Goal: Information Seeking & Learning: Learn about a topic

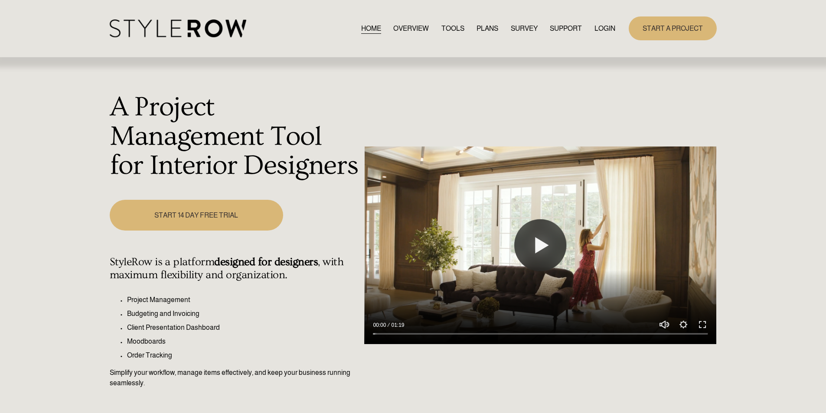
click at [660, 29] on link "START A PROJECT" at bounding box center [673, 28] width 88 height 24
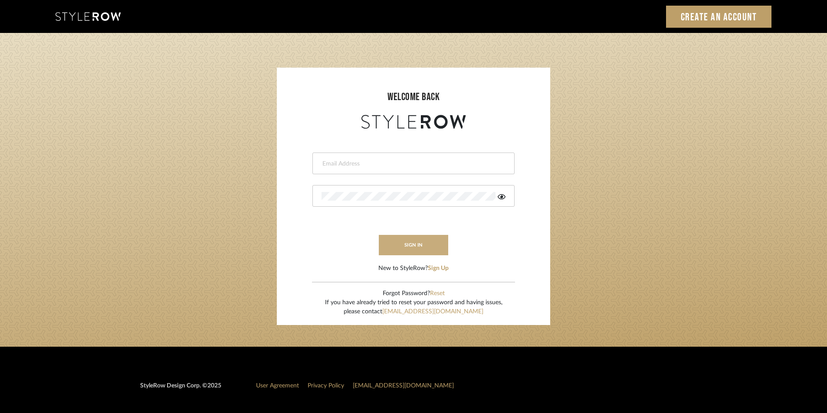
type input "Stylerowprojects1@mancini-design.com"
click at [420, 246] on button "sign in" at bounding box center [413, 245] width 69 height 20
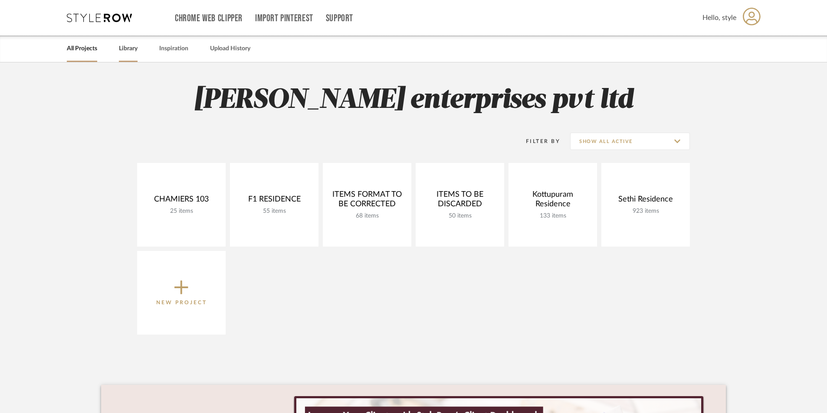
click at [126, 52] on link "Library" at bounding box center [128, 49] width 19 height 12
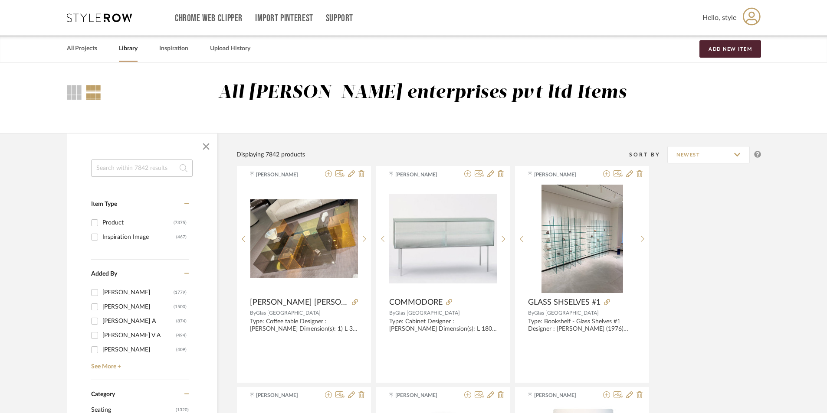
click at [146, 173] on input at bounding box center [142, 168] width 102 height 17
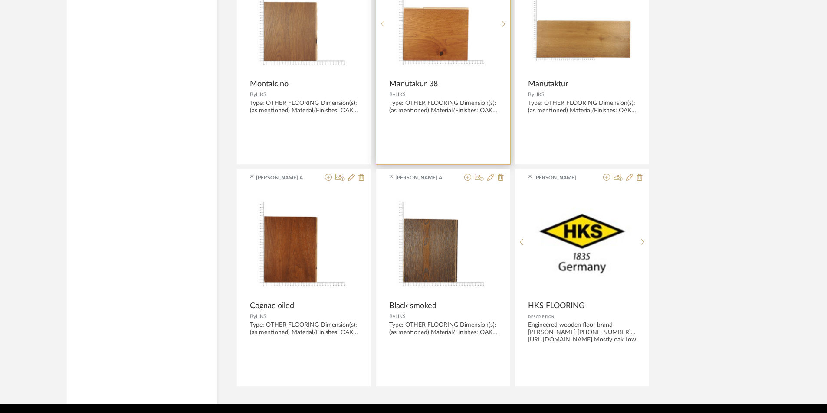
scroll to position [1162, 0]
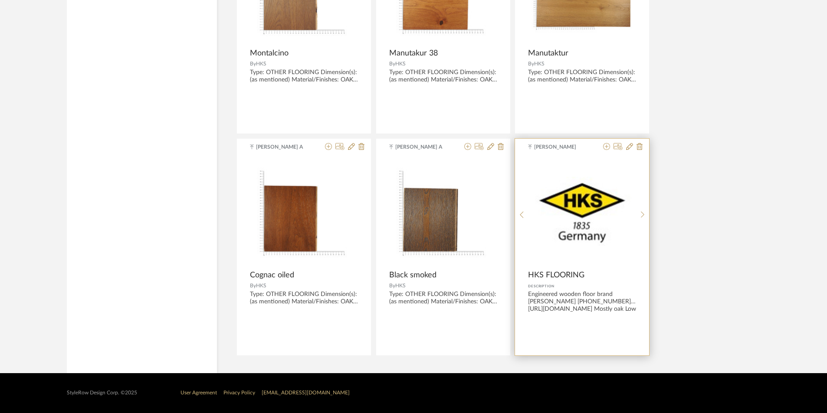
type input "HKS"
click at [602, 252] on div "0" at bounding box center [582, 211] width 108 height 108
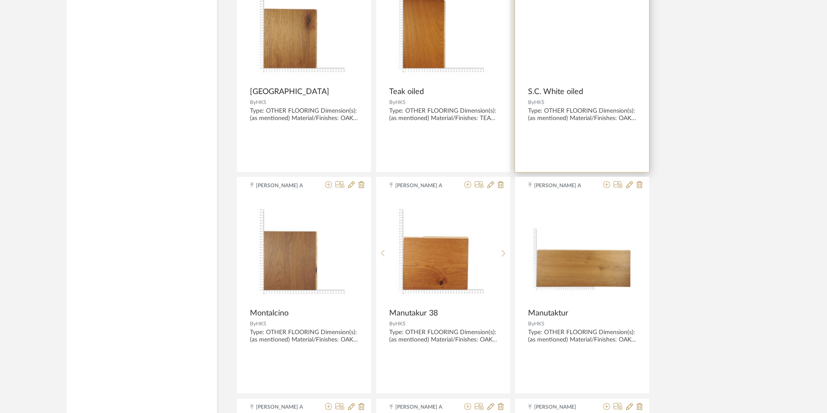
scroll to position [642, 0]
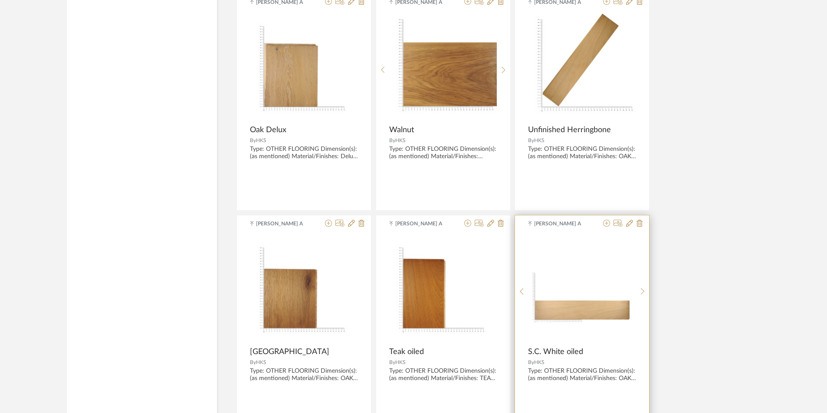
click at [586, 314] on img "0" at bounding box center [582, 289] width 108 height 108
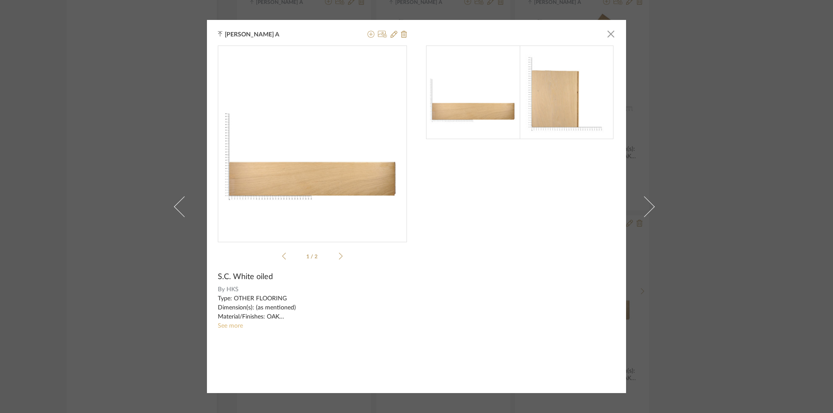
click at [229, 328] on link "See more" at bounding box center [230, 326] width 25 height 6
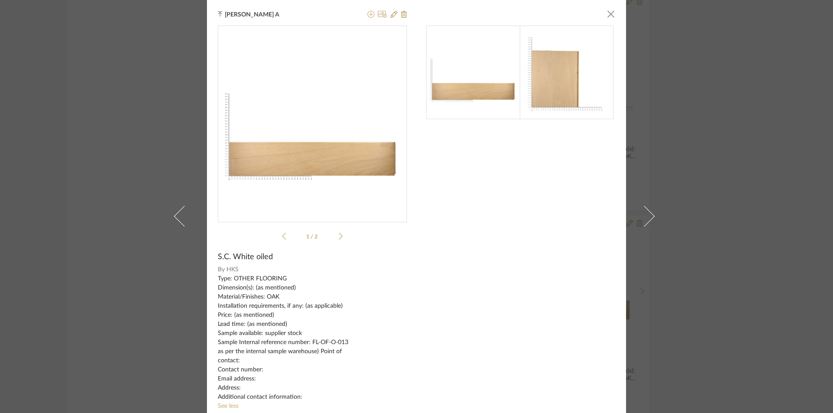
click at [537, 221] on div at bounding box center [520, 224] width 189 height 397
click at [567, 80] on img at bounding box center [567, 73] width 94 height 94
click at [555, 98] on img at bounding box center [567, 73] width 94 height 94
click at [539, 124] on div at bounding box center [520, 224] width 189 height 397
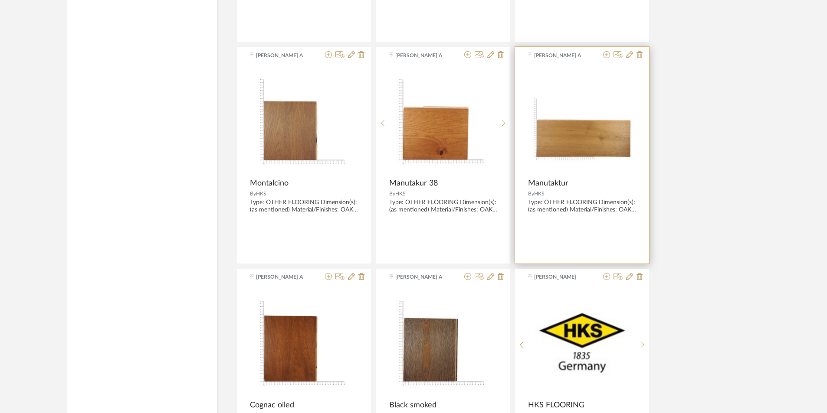
scroll to position [1162, 0]
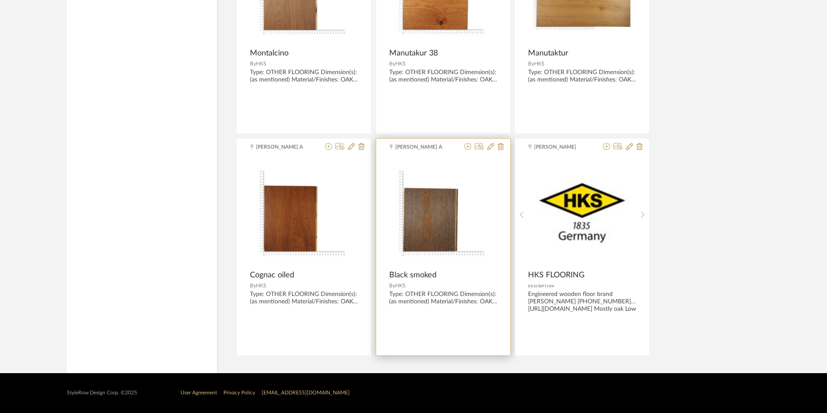
click at [455, 212] on img "0" at bounding box center [443, 211] width 108 height 108
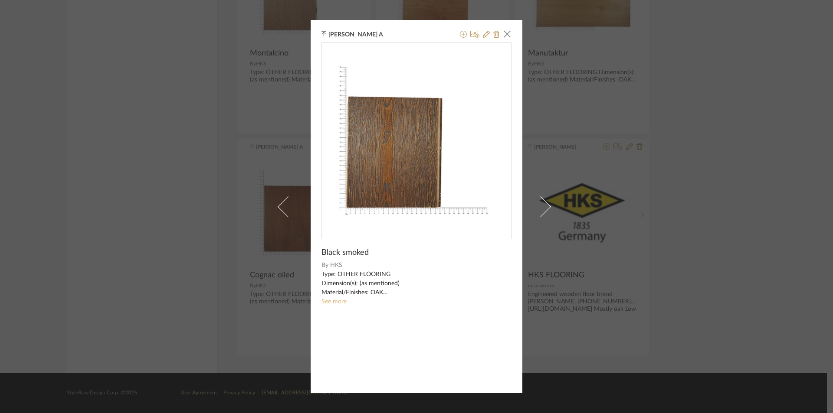
click at [336, 302] on link "See more" at bounding box center [333, 302] width 25 height 6
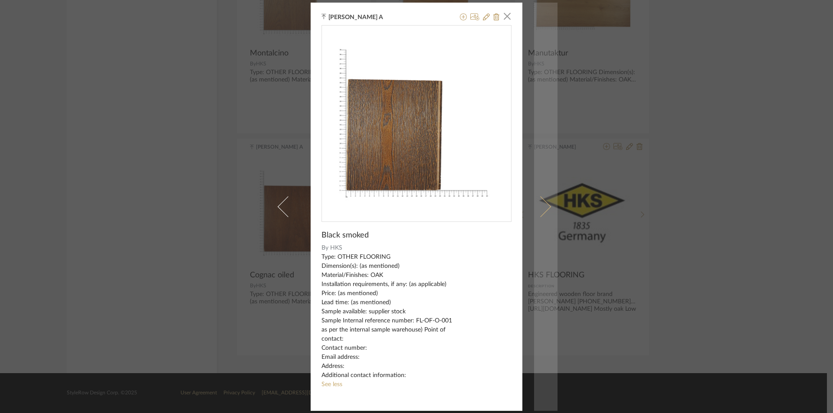
click at [545, 21] on link at bounding box center [545, 207] width 23 height 409
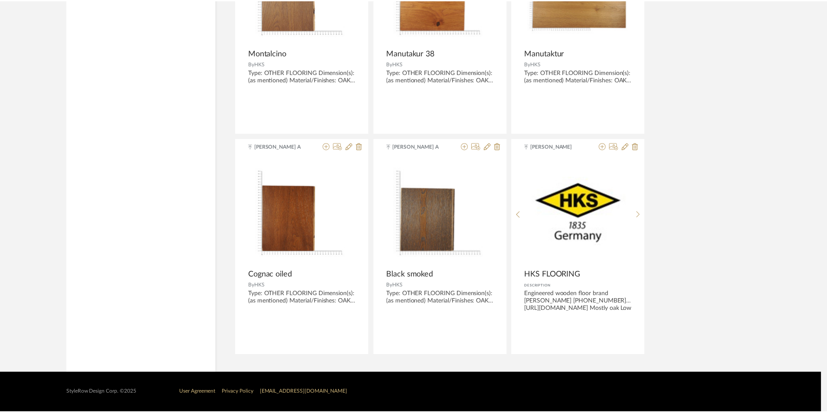
scroll to position [1162, 0]
